Goal: Find specific page/section: Find specific page/section

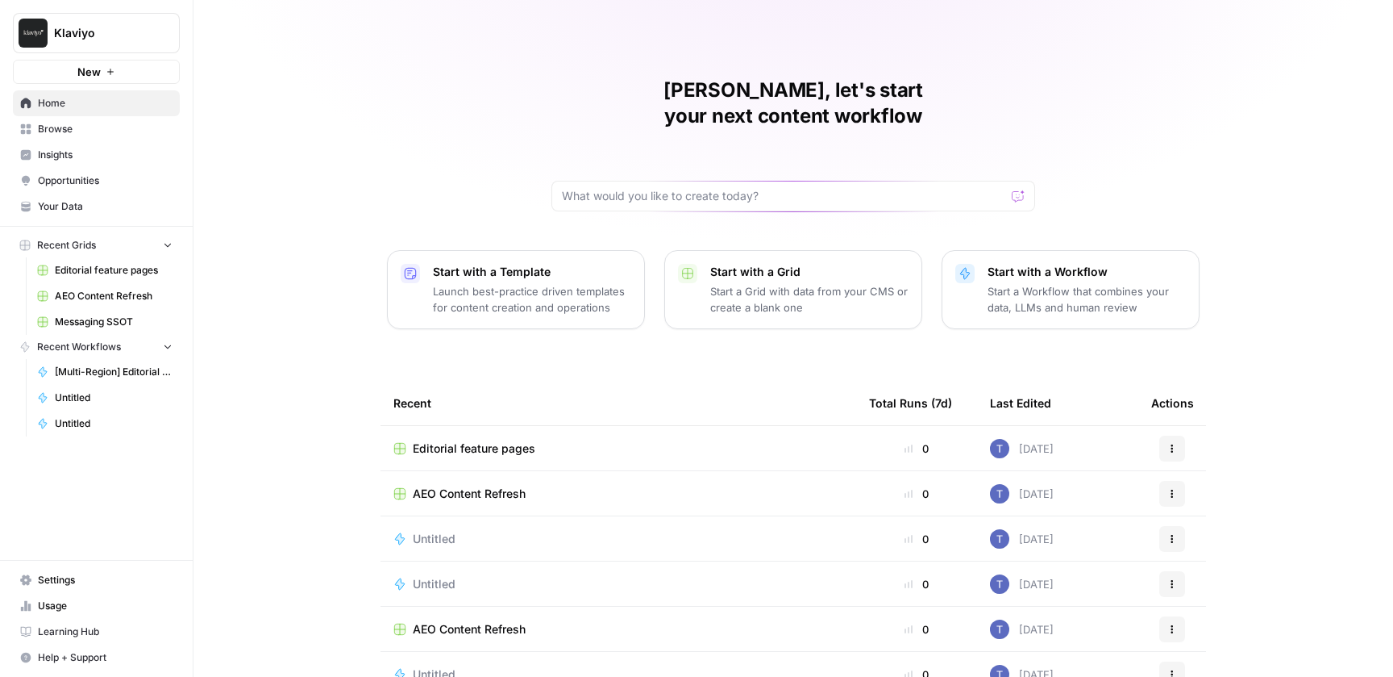
click at [75, 201] on span "Your Data" at bounding box center [105, 206] width 135 height 15
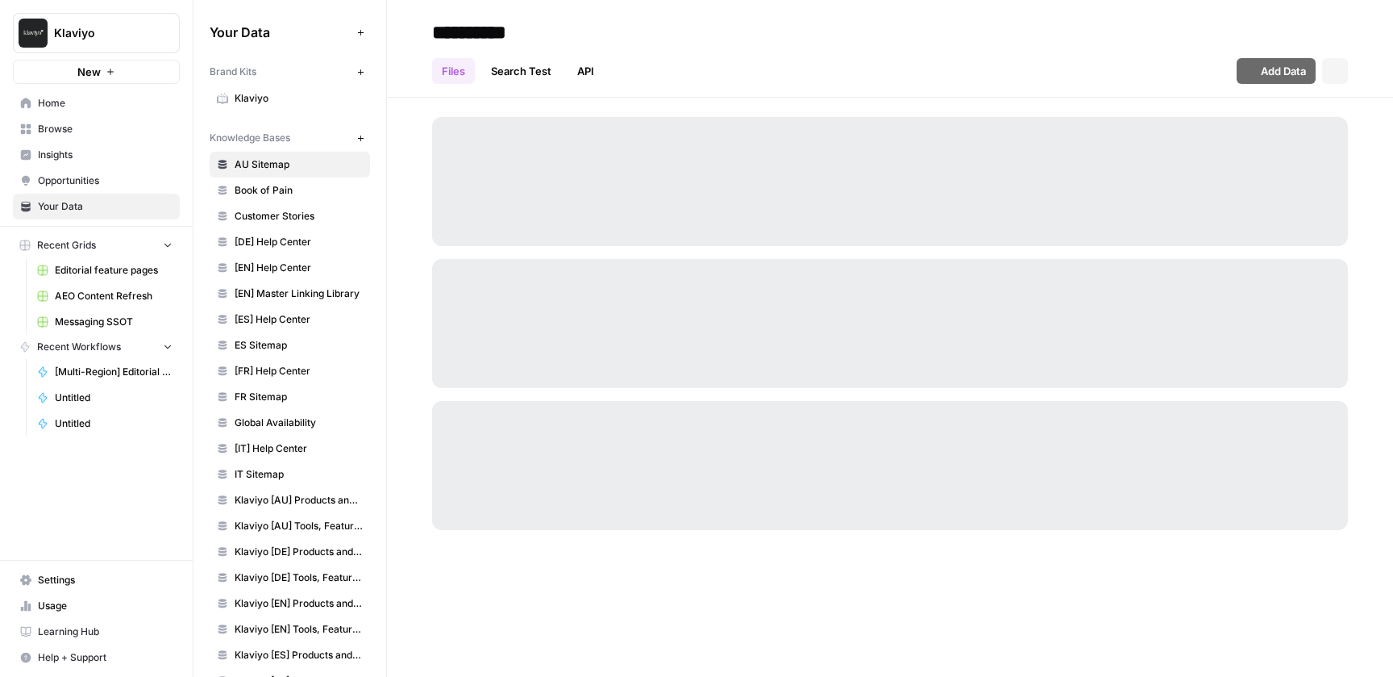
click at [330, 186] on span "Book of Pain" at bounding box center [299, 190] width 128 height 15
